Goal: Task Accomplishment & Management: Understand process/instructions

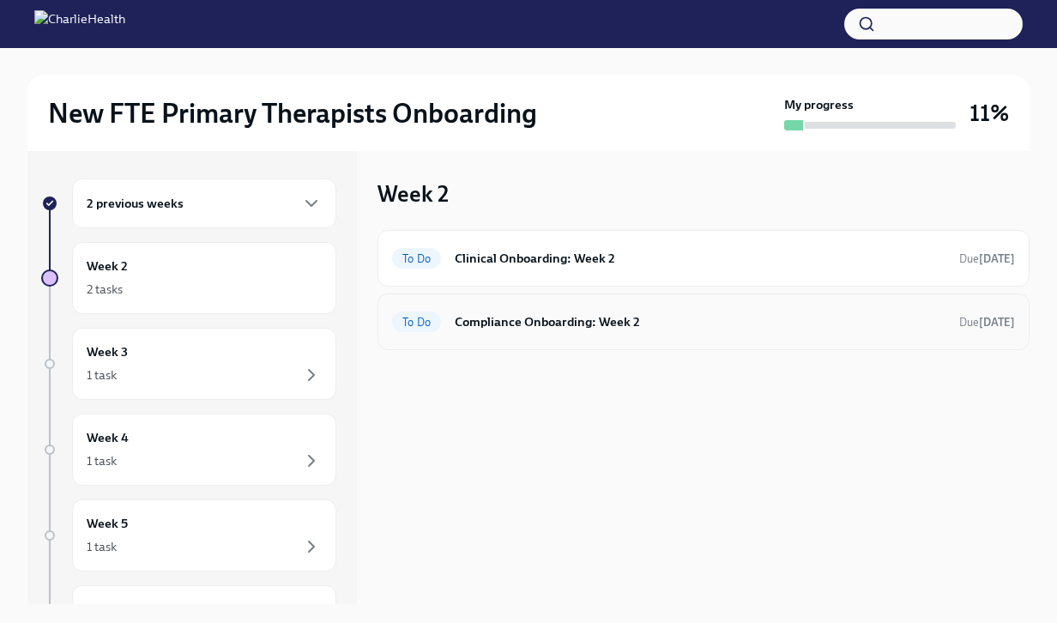
click at [892, 320] on h6 "Compliance Onboarding: Week 2" at bounding box center [700, 321] width 491 height 19
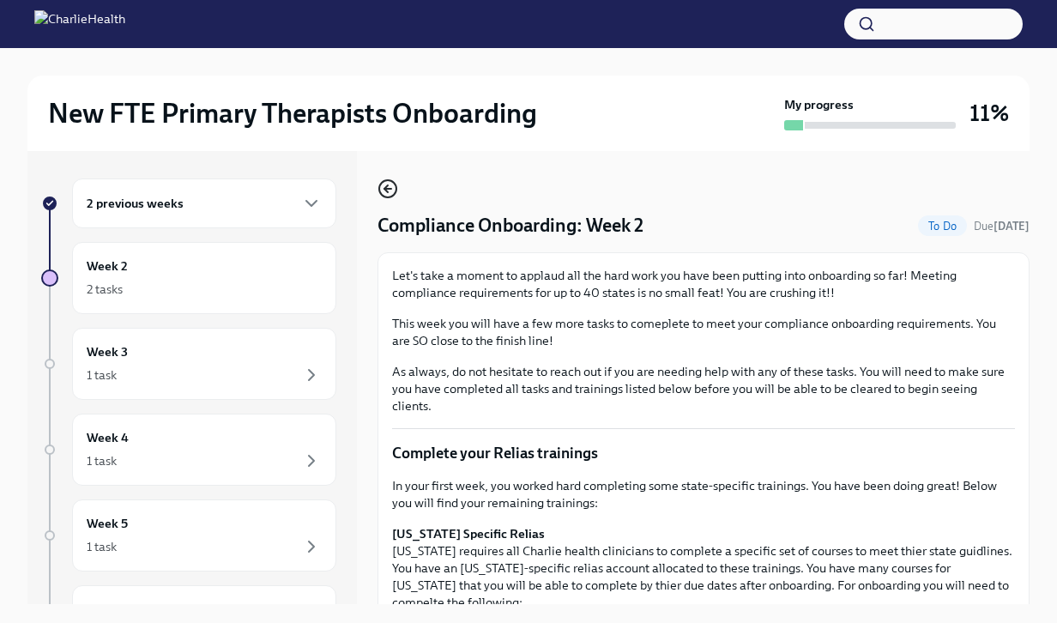
click at [389, 189] on icon "button" at bounding box center [387, 189] width 7 height 0
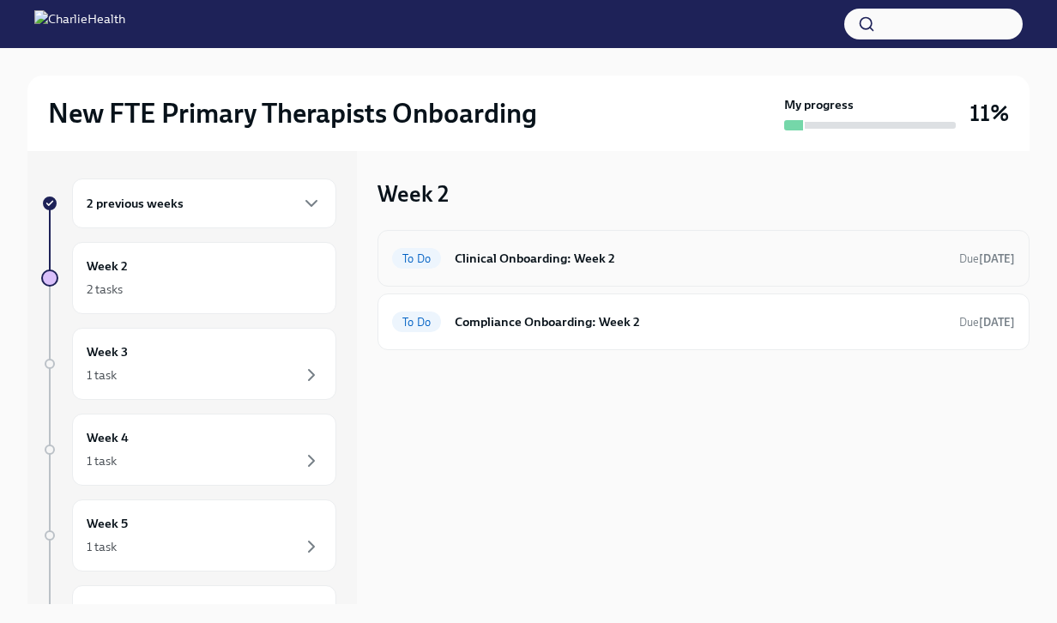
click at [501, 256] on h6 "Clinical Onboarding: Week 2" at bounding box center [700, 258] width 491 height 19
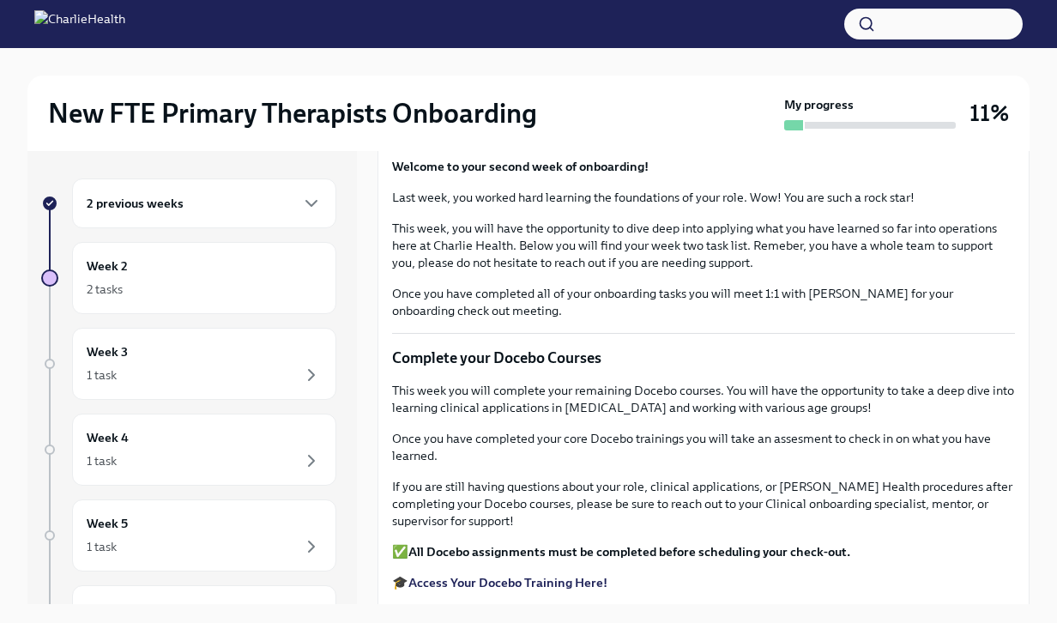
scroll to position [63, 0]
